Goal: Navigation & Orientation: Find specific page/section

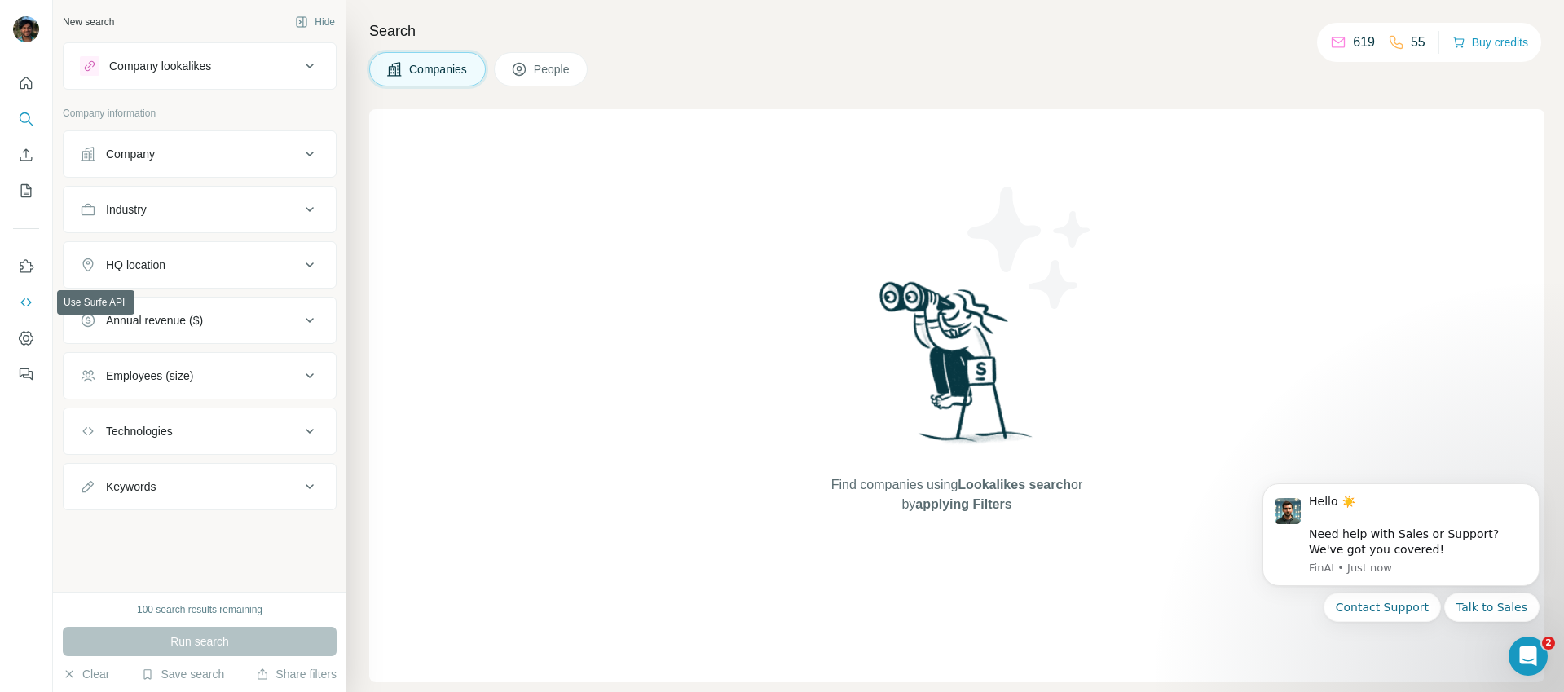
click at [33, 306] on icon "Use Surfe API" at bounding box center [26, 302] width 16 height 16
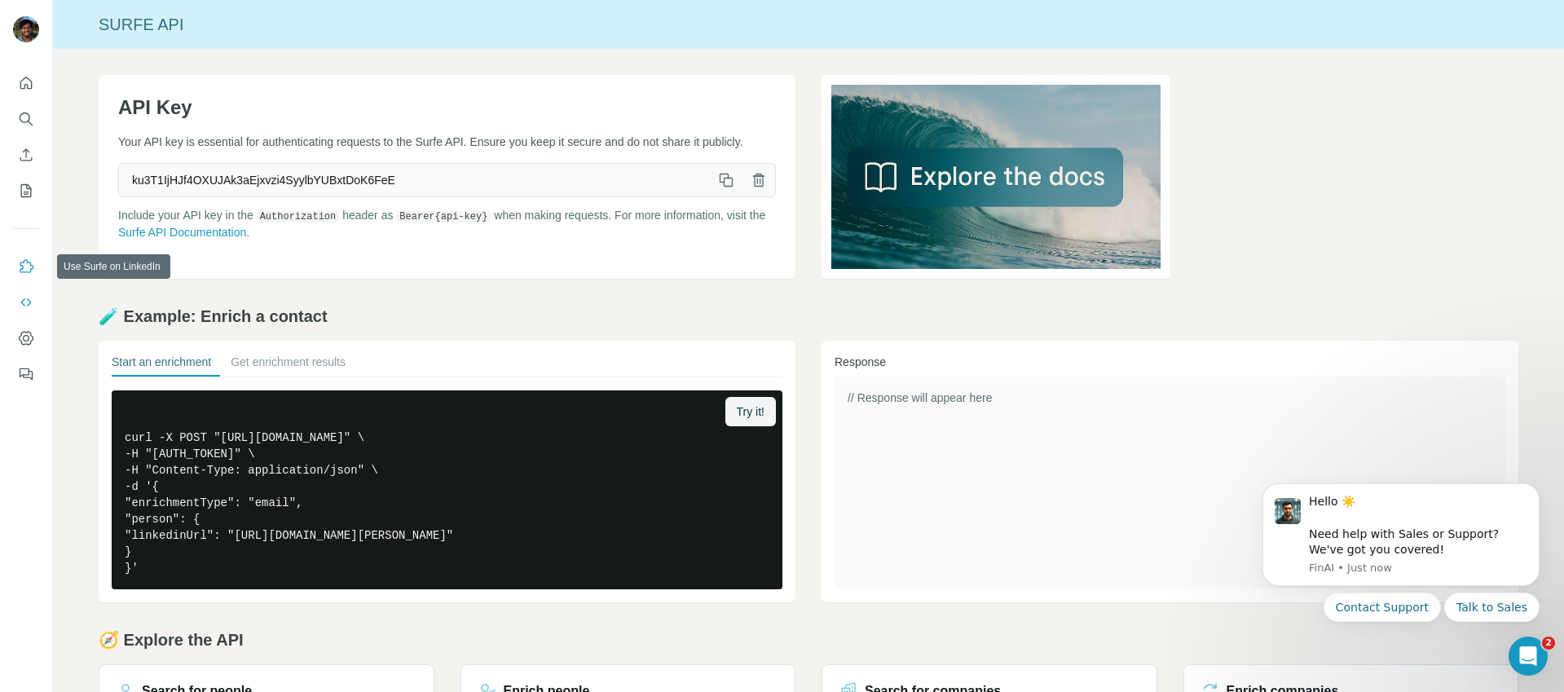
click at [24, 264] on icon "Use Surfe on LinkedIn" at bounding box center [26, 266] width 16 height 16
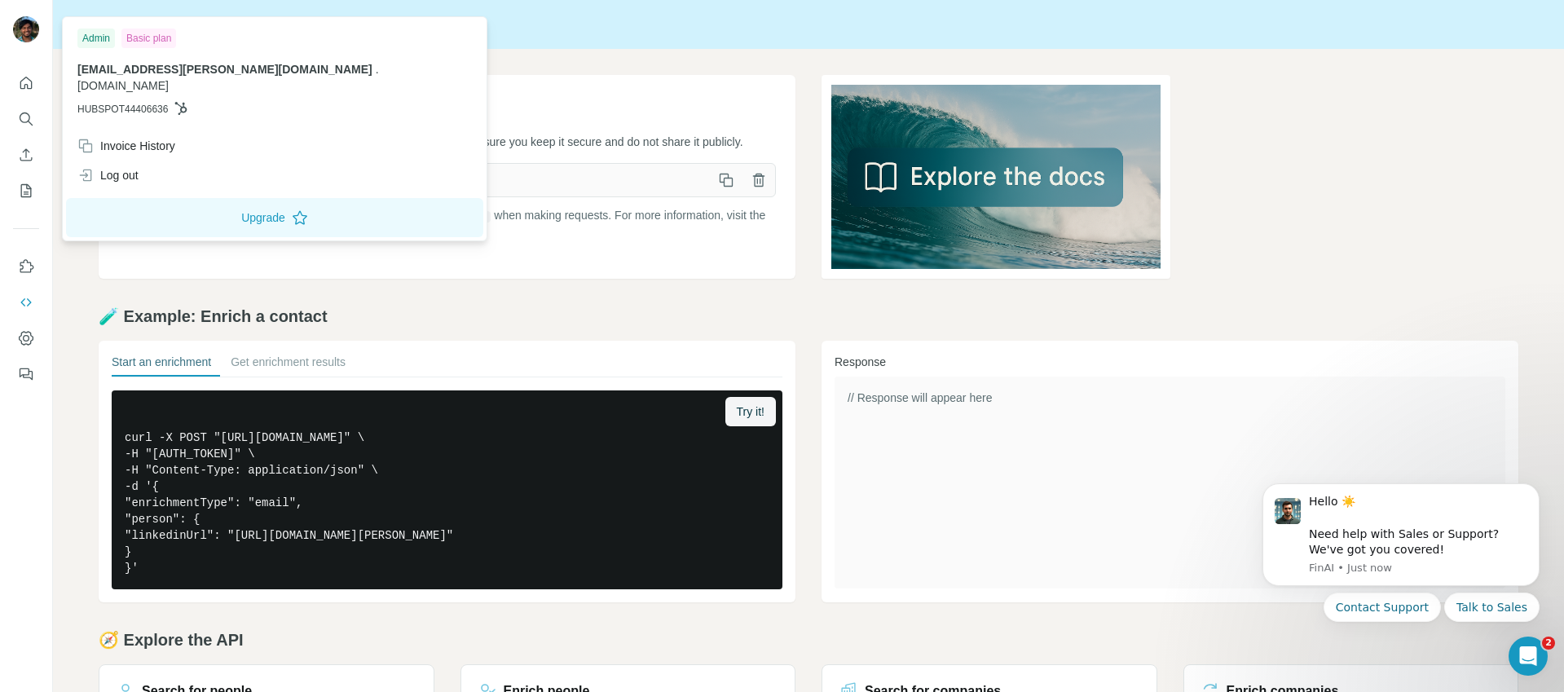
click at [34, 34] on img at bounding box center [26, 29] width 26 height 26
click at [24, 81] on icon "Quick start" at bounding box center [26, 83] width 16 height 16
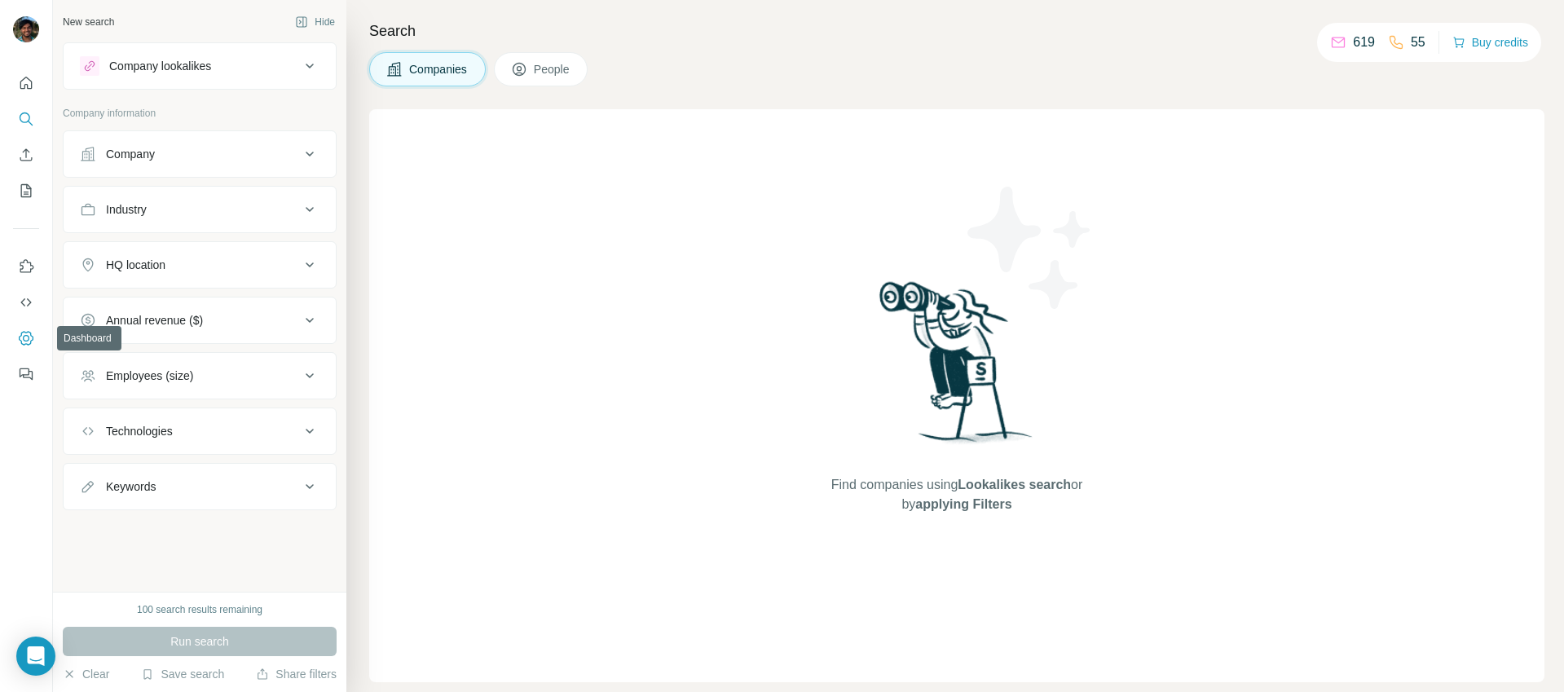
click at [20, 330] on icon "Dashboard" at bounding box center [26, 338] width 16 height 16
